Goal: Transaction & Acquisition: Obtain resource

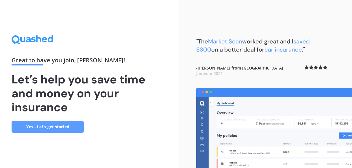
click at [50, 128] on link "Yes - Let’s get started" at bounding box center [48, 127] width 72 height 12
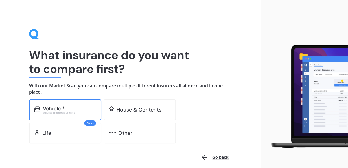
click at [89, 109] on div "Vehicle *" at bounding box center [69, 109] width 53 height 6
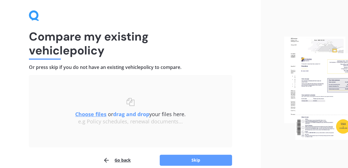
scroll to position [19, 0]
click at [186, 157] on button "Skip" at bounding box center [196, 159] width 72 height 11
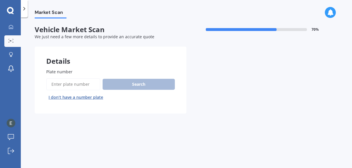
click at [77, 96] on button "I don’t have a number plate" at bounding box center [75, 97] width 59 height 9
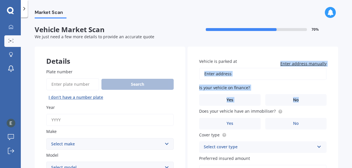
drag, startPoint x: 348, startPoint y: 60, endPoint x: 348, endPoint y: 84, distance: 24.0
click at [348, 84] on div "Market Scan Vehicle Market Scan 70 % We just need a few more details to provide…" at bounding box center [186, 94] width 331 height 150
drag, startPoint x: 329, startPoint y: 11, endPoint x: 12, endPoint y: 26, distance: 316.8
click at [12, 26] on icon at bounding box center [11, 27] width 5 height 5
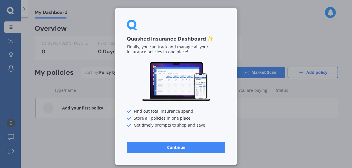
click at [11, 124] on div "Quashed Insurance Dashboard ✨ Finally, you can track and manage all your insura…" at bounding box center [176, 84] width 352 height 168
click at [163, 145] on button "Continue" at bounding box center [176, 147] width 98 height 12
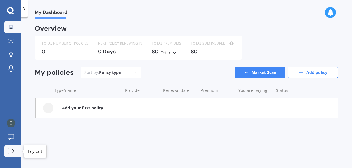
click at [12, 151] on icon at bounding box center [11, 151] width 6 height 6
